Goal: Information Seeking & Learning: Learn about a topic

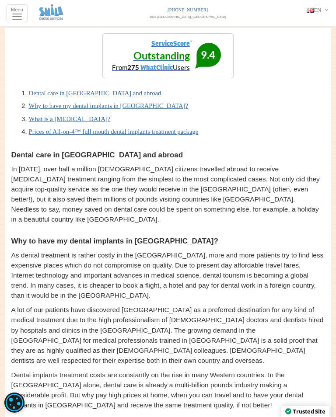
scroll to position [1368, 0]
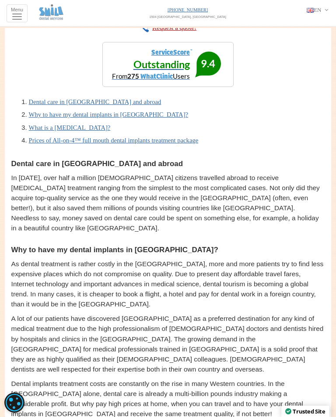
click at [198, 144] on link "Prices of All-on-4™ full mouth dental implants treatment package" at bounding box center [114, 140] width 170 height 7
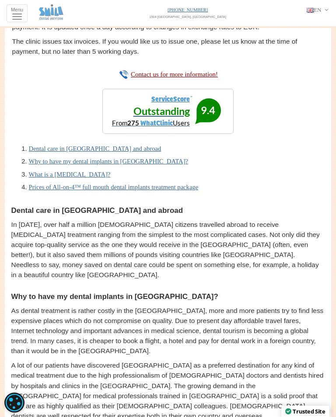
scroll to position [1323, 0]
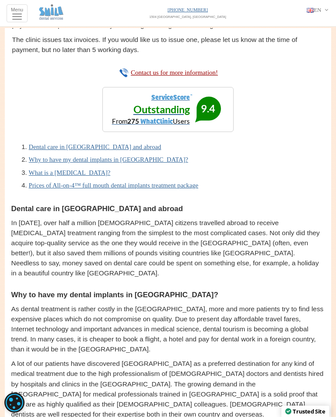
click at [166, 163] on link "Why to have my dental implants in [GEOGRAPHIC_DATA]?" at bounding box center [108, 159] width 159 height 7
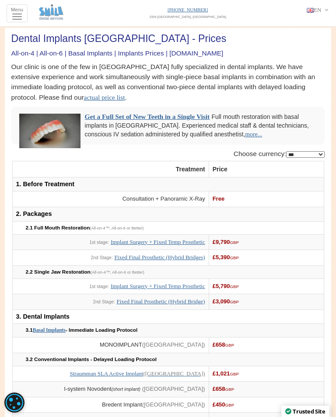
click at [59, 52] on h2 "All-on-4 | All-on-6 | Basal Implants | Implants Prices | [DOMAIN_NAME]" at bounding box center [167, 53] width 313 height 7
click at [65, 52] on h2 "All-on-4 | All-on-6 | Basal Implants | Implants Prices | [DOMAIN_NAME]" at bounding box center [167, 53] width 313 height 7
click at [124, 177] on th "Treatment" at bounding box center [110, 169] width 196 height 16
click at [125, 100] on link "actual price list" at bounding box center [104, 97] width 41 height 7
click at [26, 7] on button "Toggle navigation Menu" at bounding box center [17, 13] width 21 height 18
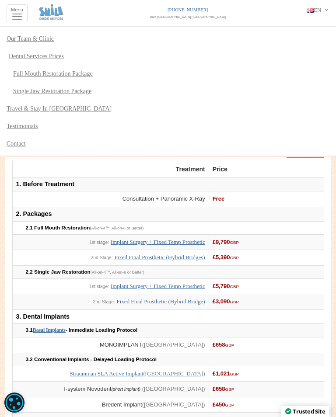
click at [93, 77] on link "Full Mouth Restoration Package" at bounding box center [171, 73] width 329 height 17
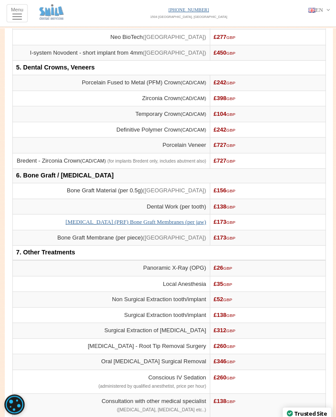
scroll to position [417, 0]
